Goal: Task Accomplishment & Management: Manage account settings

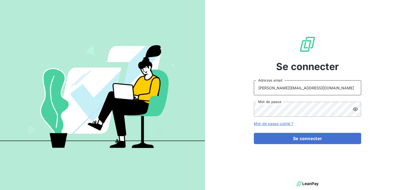
click at [313, 86] on input "[PERSON_NAME][EMAIL_ADDRESS][DOMAIN_NAME]" at bounding box center [307, 87] width 107 height 15
type input "[EMAIL_ADDRESS][DOMAIN_NAME]"
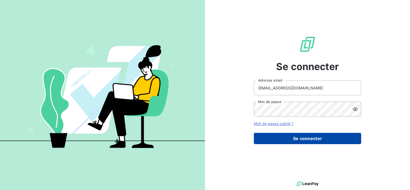
click at [293, 139] on button "Se connecter" at bounding box center [307, 138] width 107 height 11
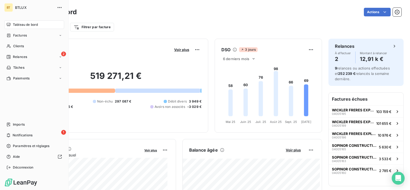
click at [13, 56] on span "Relances" at bounding box center [20, 57] width 14 height 5
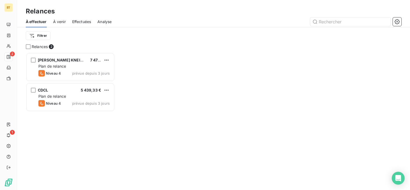
scroll to position [133, 85]
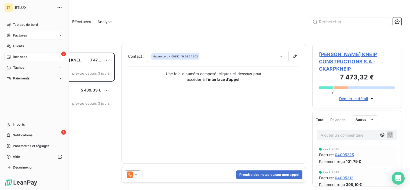
click at [15, 35] on span "Factures" at bounding box center [20, 35] width 14 height 5
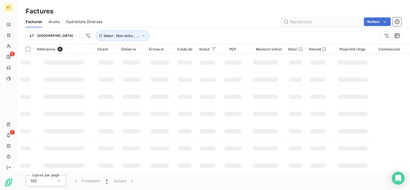
click at [331, 24] on input "text" at bounding box center [321, 21] width 81 height 9
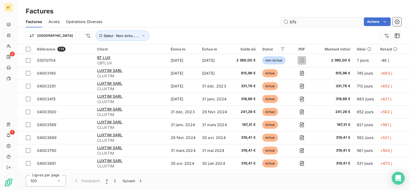
type input "bfs"
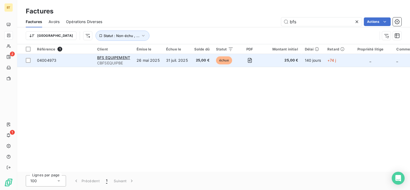
click at [159, 59] on td "26 mai 2025" at bounding box center [148, 60] width 30 height 13
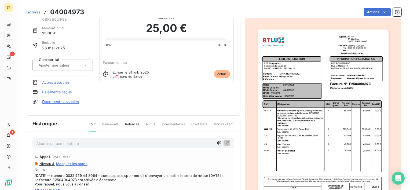
scroll to position [75, 0]
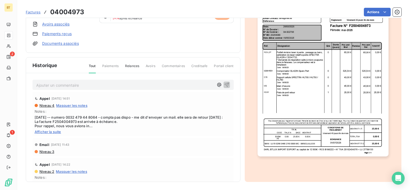
click at [110, 89] on div "Ajouter un commentaire ﻿ Appel [DATE] 14:51 Niveau 4 Masquer les notes Notes : …" at bounding box center [133, 135] width 214 height 124
click at [108, 86] on p "Ajouter un commentaire ﻿" at bounding box center [125, 85] width 178 height 7
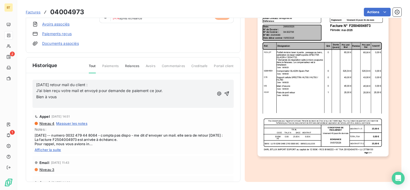
click at [103, 95] on p "Bien à vous" at bounding box center [125, 97] width 178 height 6
click at [224, 93] on div "[DATE] retour mail du client : J’ai bien reçu votre mail et envoyé pour demande…" at bounding box center [132, 94] width 201 height 28
click at [224, 92] on icon "button" at bounding box center [226, 94] width 5 height 5
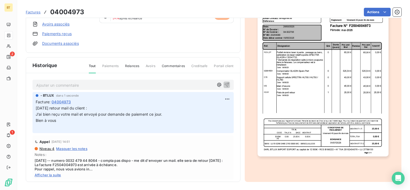
scroll to position [0, 0]
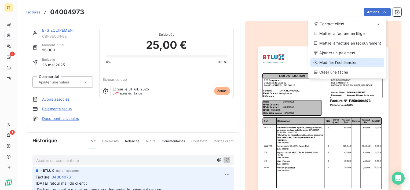
click at [349, 63] on div "Modifier l’échéancier" at bounding box center [347, 62] width 74 height 9
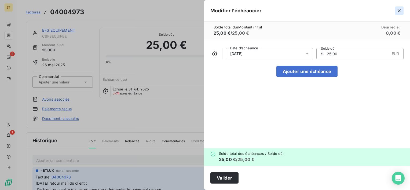
click at [401, 11] on icon "button" at bounding box center [399, 10] width 5 height 5
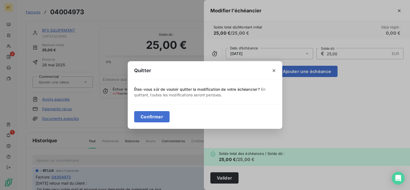
click at [156, 118] on button "Confirmer" at bounding box center [151, 116] width 35 height 11
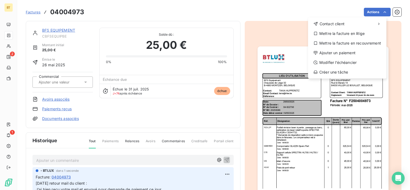
click at [346, 141] on html "BT 2 1 Factures 04004973 Actions Contact client Mettre la facture en litige Met…" at bounding box center [205, 95] width 410 height 190
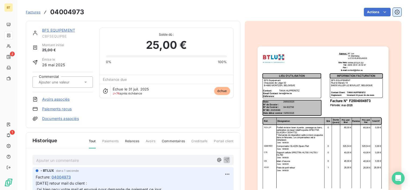
click at [395, 10] on icon "button" at bounding box center [397, 11] width 5 height 5
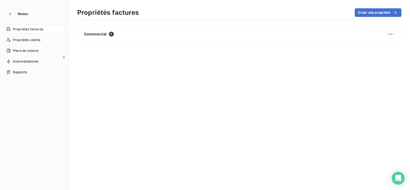
click at [16, 14] on button "Retour" at bounding box center [18, 14] width 28 height 9
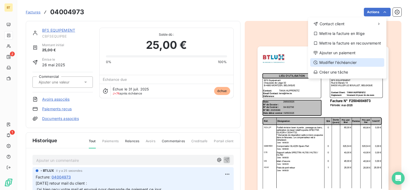
click at [352, 64] on div "Modifier l’échéancier" at bounding box center [347, 62] width 74 height 9
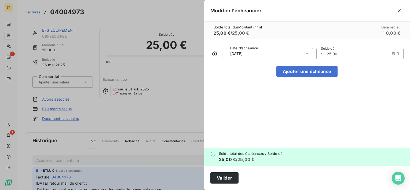
click at [279, 158] on h6 "25,00 € / 25,00 €" at bounding box center [252, 159] width 66 height 6
click at [301, 71] on button "Ajouter une échéance" at bounding box center [307, 71] width 61 height 11
type input "12,50"
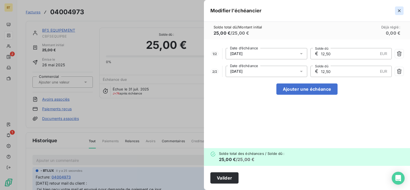
click at [400, 14] on button "button" at bounding box center [399, 10] width 9 height 9
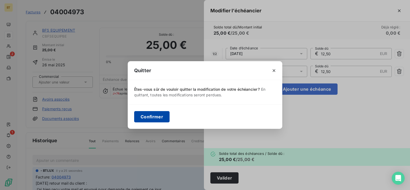
click at [143, 115] on button "Confirmer" at bounding box center [151, 116] width 35 height 11
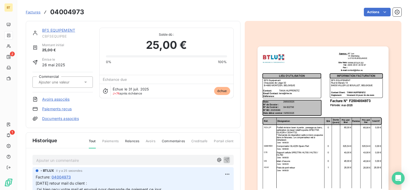
click at [54, 30] on link "BFS EQUIPEMENT" at bounding box center [58, 30] width 33 height 5
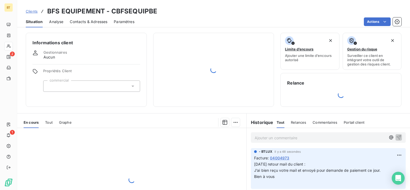
scroll to position [57, 0]
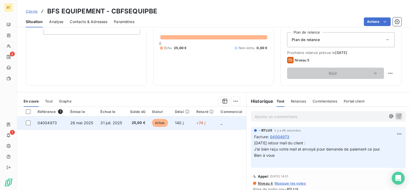
click at [108, 125] on td "31 juil. 2025" at bounding box center [111, 123] width 29 height 13
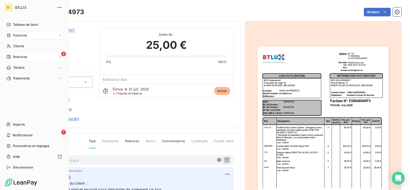
click at [26, 57] on span "Relances" at bounding box center [20, 57] width 14 height 5
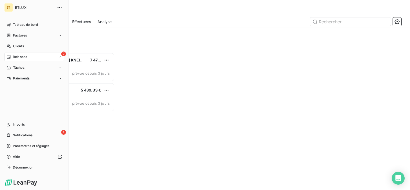
scroll to position [133, 85]
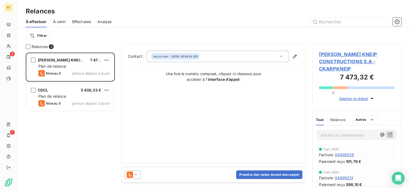
click at [64, 20] on span "À venir" at bounding box center [59, 21] width 13 height 5
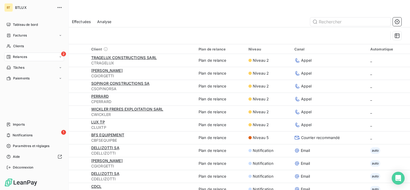
click at [13, 55] on span "Relances" at bounding box center [20, 57] width 14 height 5
click at [19, 39] on div "Factures" at bounding box center [34, 35] width 60 height 9
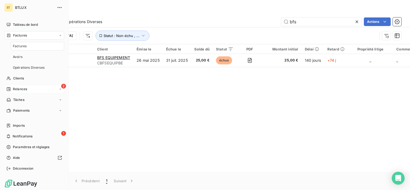
click at [141, 98] on div "Référence 1 Client Émise le Échue le Solde dû Statut PDF Montant initial Délai …" at bounding box center [213, 108] width 393 height 128
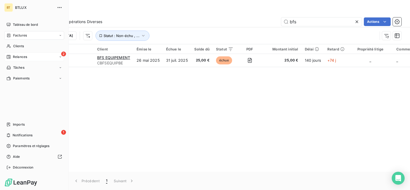
drag, startPoint x: 195, startPoint y: 129, endPoint x: 202, endPoint y: 133, distance: 8.1
click at [202, 132] on div "Référence 1 Client Émise le Échue le Solde dû Statut PDF Montant initial Délai …" at bounding box center [213, 108] width 393 height 128
